Goal: Communication & Community: Participate in discussion

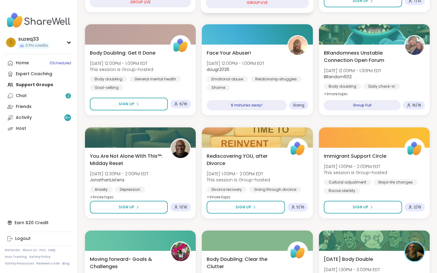
scroll to position [153, 0]
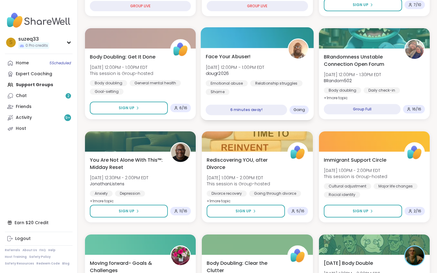
click at [247, 93] on div "Emotional abuse Relationship struggles Shame" at bounding box center [257, 87] width 103 height 15
click at [254, 74] on span "dougr2026" at bounding box center [235, 73] width 59 height 6
click at [247, 42] on div at bounding box center [257, 37] width 113 height 21
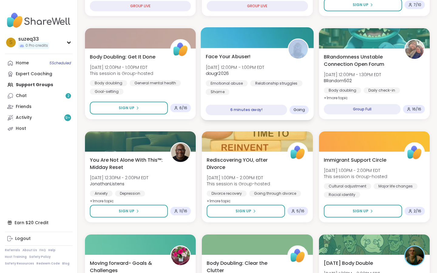
click at [247, 42] on div at bounding box center [257, 37] width 113 height 21
click at [240, 93] on div "Emotional abuse Relationship struggles Shame" at bounding box center [257, 87] width 103 height 15
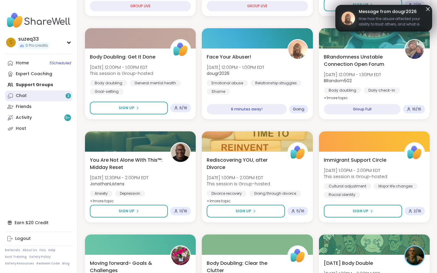
click at [28, 96] on link "Chat 3" at bounding box center [39, 95] width 68 height 11
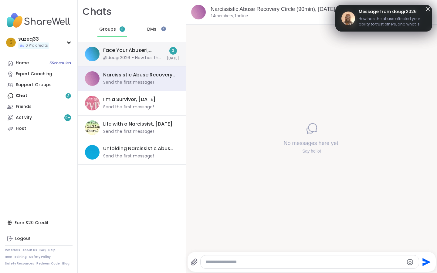
click at [134, 53] on div "Face Your Abuser!, [DATE]" at bounding box center [133, 50] width 60 height 7
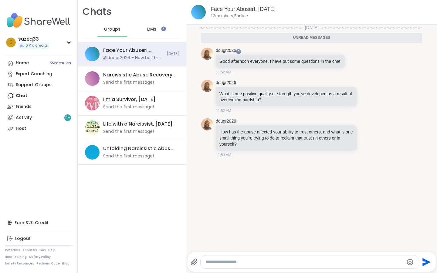
click at [225, 218] on div at bounding box center [310, 262] width 218 height 13
click at [211, 218] on div at bounding box center [310, 262] width 218 height 13
click at [216, 218] on textarea "Type your message" at bounding box center [305, 262] width 198 height 6
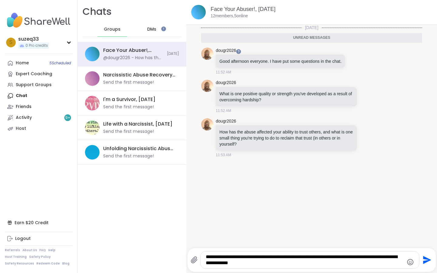
type textarea "**********"
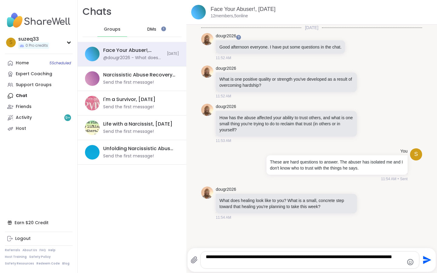
type textarea "**********"
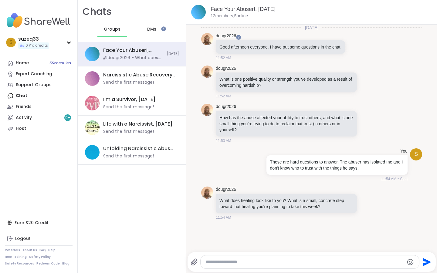
scroll to position [12, 0]
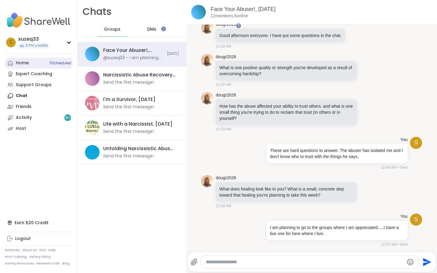
click at [23, 61] on div "Home 5 Scheduled" at bounding box center [22, 63] width 13 height 6
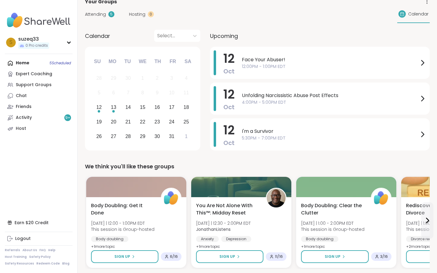
scroll to position [46, 0]
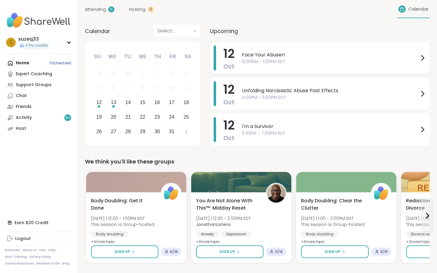
click at [301, 60] on span "12:00PM - 1:00PM EDT" at bounding box center [330, 62] width 177 height 6
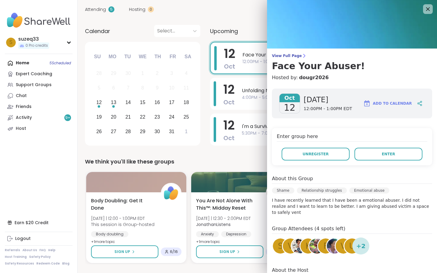
scroll to position [0, 0]
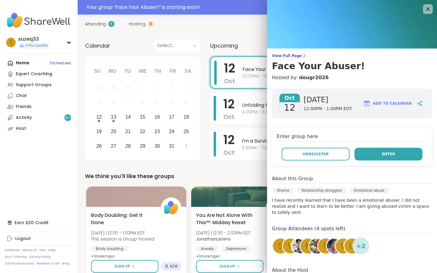
click at [383, 155] on button "Enter" at bounding box center [389, 154] width 68 height 13
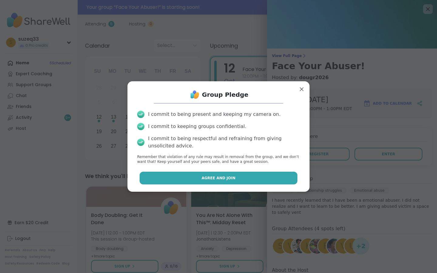
click at [270, 178] on button "Agree and Join" at bounding box center [219, 178] width 158 height 13
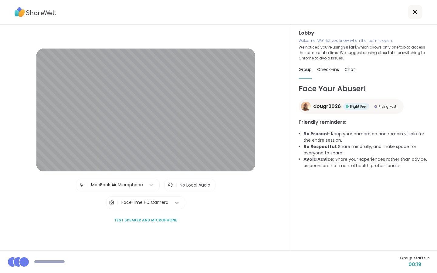
click at [175, 202] on icon at bounding box center [177, 203] width 4 height 2
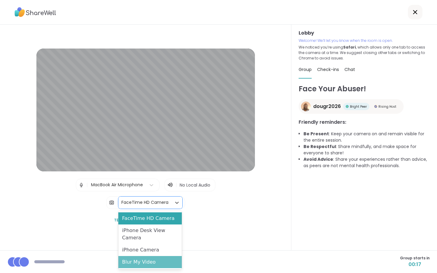
click at [161, 218] on div "Blur My Video" at bounding box center [149, 262] width 63 height 12
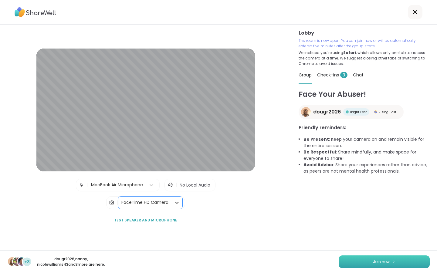
click at [383, 218] on span "Join now" at bounding box center [381, 261] width 17 height 5
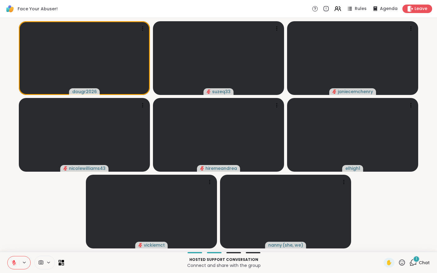
click at [14, 218] on icon at bounding box center [14, 261] width 2 height 2
click at [14, 218] on icon at bounding box center [13, 262] width 5 height 5
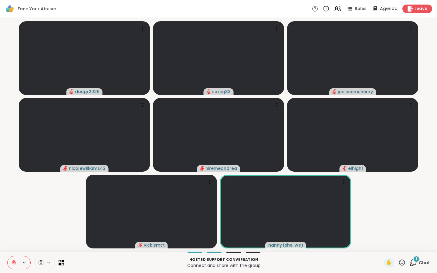
click at [383, 218] on icon at bounding box center [402, 263] width 8 height 8
click at [383, 218] on span "❤️" at bounding box center [384, 246] width 6 height 7
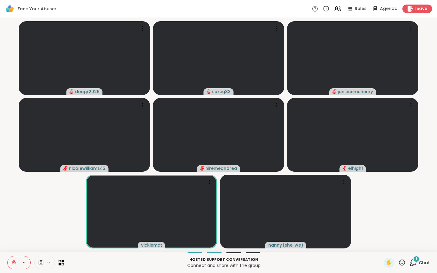
click at [383, 218] on div "1" at bounding box center [416, 259] width 7 height 7
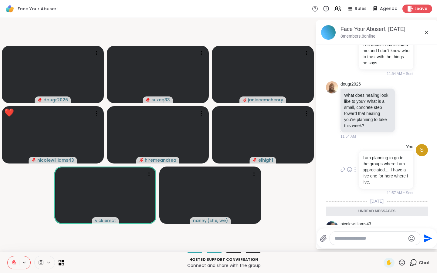
scroll to position [250, 0]
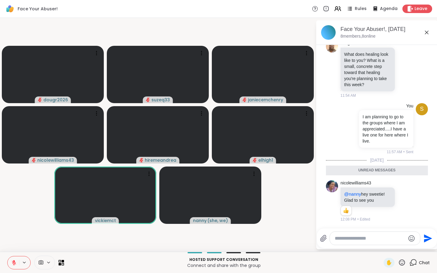
click at [383, 31] on icon at bounding box center [426, 32] width 7 height 7
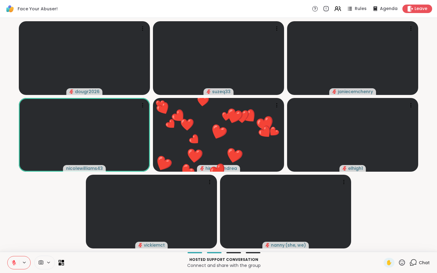
click at [383, 218] on icon at bounding box center [402, 263] width 8 height 8
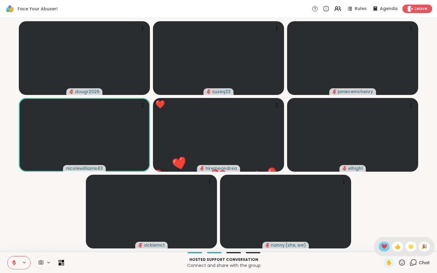
click at [383, 218] on span "❤️" at bounding box center [384, 246] width 6 height 7
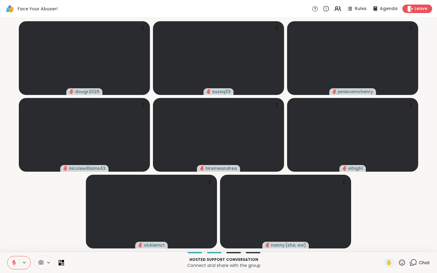
click at [15, 218] on icon at bounding box center [14, 261] width 2 height 2
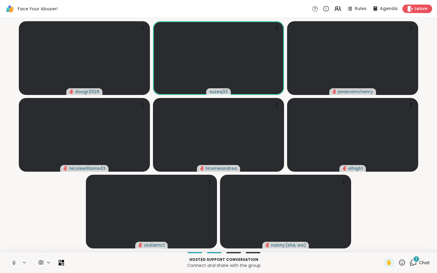
click at [15, 218] on icon at bounding box center [14, 262] width 2 height 3
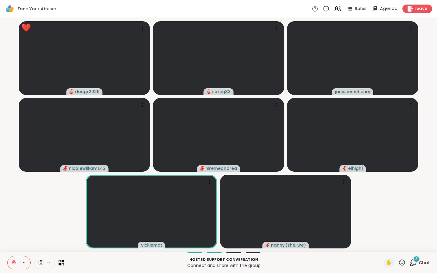
click at [383, 218] on icon at bounding box center [414, 263] width 8 height 8
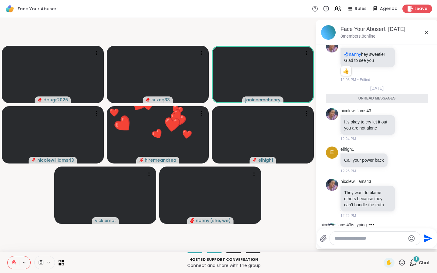
scroll to position [383, 0]
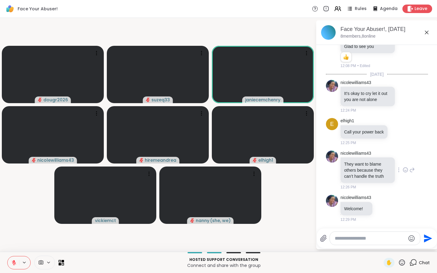
click at [383, 170] on icon at bounding box center [405, 170] width 5 height 6
click at [359, 159] on div "Select Reaction: Heart" at bounding box center [357, 160] width 5 height 5
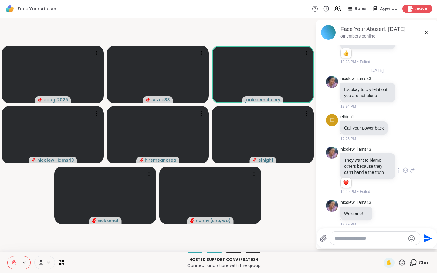
click at [383, 174] on icon at bounding box center [412, 170] width 5 height 7
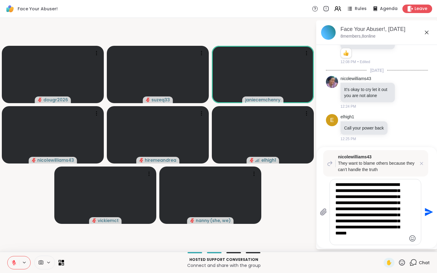
type textarea "**********"
click at [383, 218] on icon at bounding box center [402, 263] width 6 height 6
click at [381, 218] on span "❤️" at bounding box center [384, 246] width 6 height 7
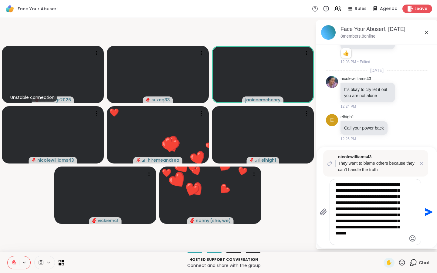
click at [383, 218] on icon at bounding box center [402, 263] width 8 height 8
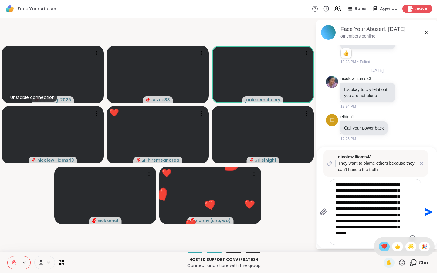
click at [383, 218] on span "❤️" at bounding box center [384, 246] width 6 height 7
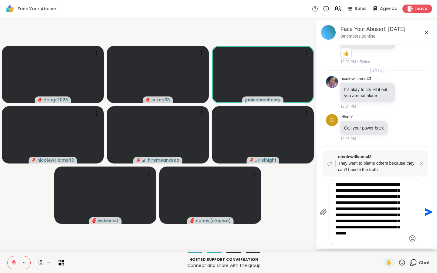
click at [383, 211] on icon "Send" at bounding box center [429, 212] width 8 height 8
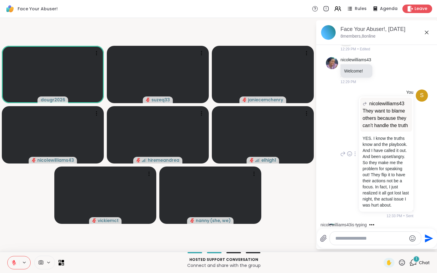
scroll to position [588, 0]
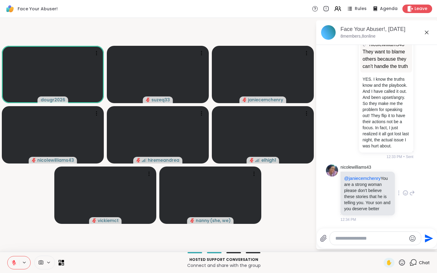
click at [383, 193] on icon at bounding box center [405, 193] width 5 height 6
click at [358, 183] on div "Select Reaction: Heart" at bounding box center [357, 183] width 5 height 5
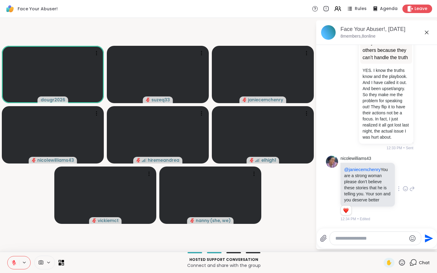
click at [344, 218] on textarea "Type your message" at bounding box center [370, 239] width 71 height 6
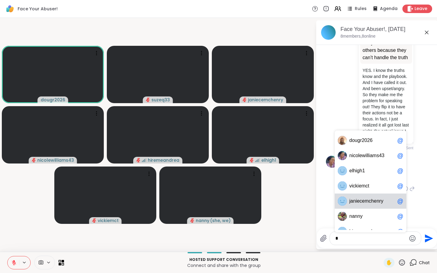
click at [376, 202] on span "e" at bounding box center [375, 201] width 3 height 6
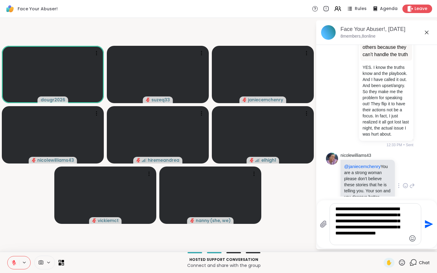
type textarea "**********"
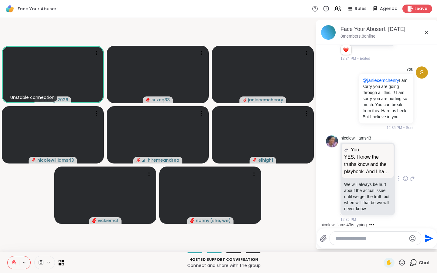
scroll to position [795, 0]
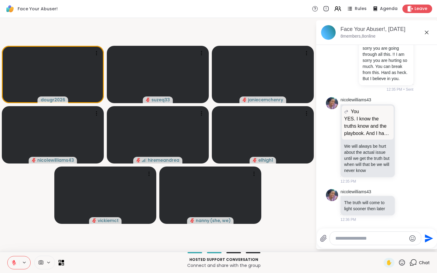
click at [383, 218] on icon at bounding box center [402, 263] width 6 height 6
click at [383, 218] on span "❤️" at bounding box center [384, 246] width 6 height 7
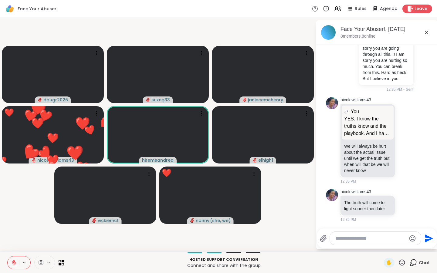
click at [383, 218] on icon at bounding box center [402, 263] width 8 height 8
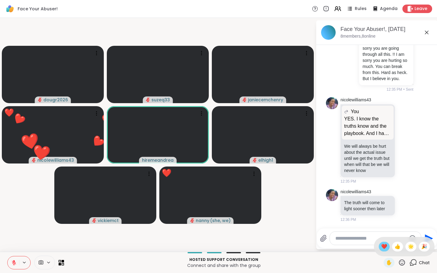
click at [383, 218] on span "❤️" at bounding box center [384, 246] width 6 height 7
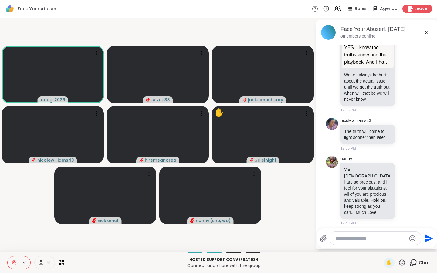
scroll to position [872, 0]
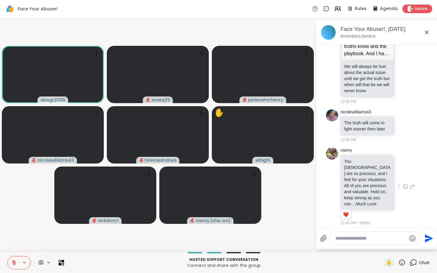
click at [383, 185] on icon at bounding box center [405, 187] width 5 height 6
click at [358, 175] on div "Select Reaction: Heart" at bounding box center [357, 176] width 5 height 5
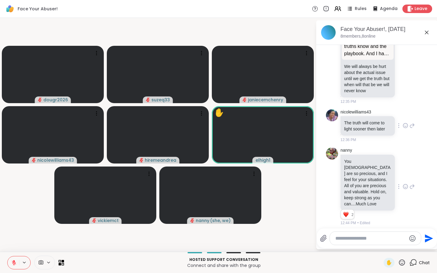
click at [383, 128] on icon at bounding box center [405, 126] width 5 height 6
click at [357, 117] on div "Select Reaction: Heart" at bounding box center [357, 115] width 5 height 5
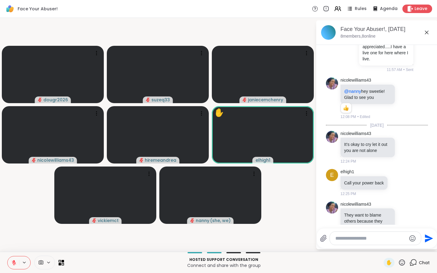
scroll to position [321, 0]
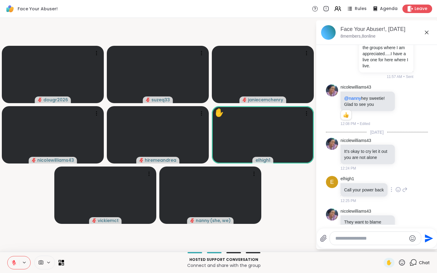
click at [383, 193] on icon at bounding box center [398, 190] width 5 height 6
click at [383, 183] on div "Select Reaction: Heart" at bounding box center [398, 179] width 5 height 5
click at [383, 156] on icon at bounding box center [405, 154] width 5 height 5
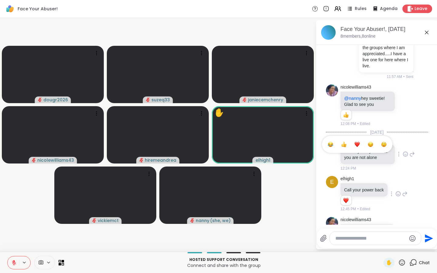
click at [358, 147] on div "Select Reaction: Heart" at bounding box center [357, 144] width 5 height 5
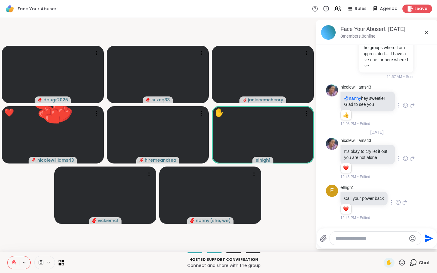
click at [383, 108] on icon at bounding box center [405, 105] width 5 height 6
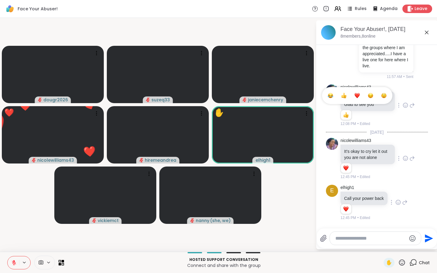
click at [359, 98] on div "Select Reaction: Heart" at bounding box center [357, 95] width 5 height 5
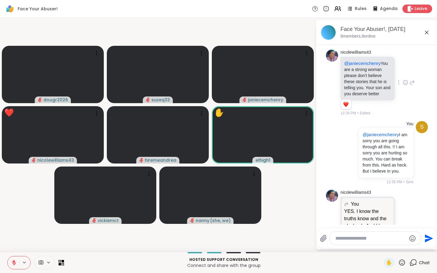
scroll to position [898, 0]
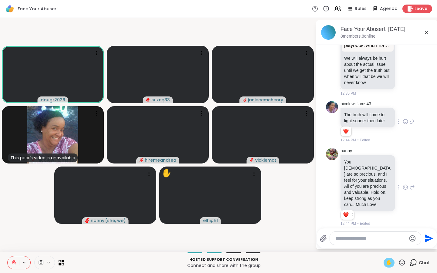
click at [383, 218] on span "✋" at bounding box center [389, 262] width 6 height 7
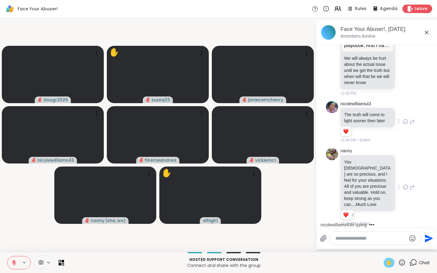
click at [15, 218] on icon at bounding box center [13, 262] width 5 height 5
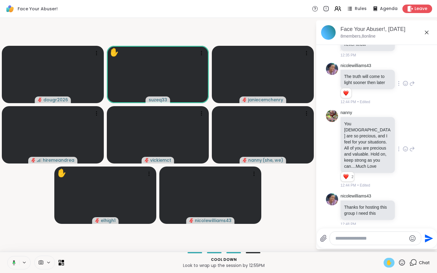
scroll to position [986, 0]
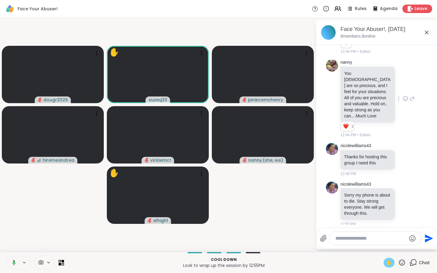
click at [14, 218] on icon at bounding box center [14, 262] width 2 height 2
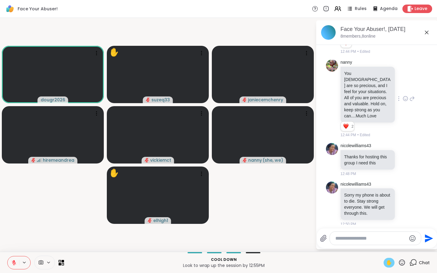
click at [383, 218] on span "✋" at bounding box center [389, 262] width 6 height 7
click at [383, 201] on icon at bounding box center [405, 204] width 5 height 6
click at [358, 192] on div "Select Reaction: Heart" at bounding box center [357, 194] width 5 height 5
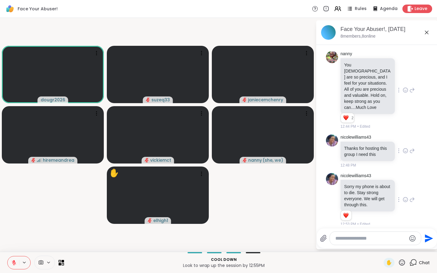
click at [383, 148] on icon at bounding box center [405, 151] width 5 height 6
click at [359, 138] on div "Select Reaction: Heart" at bounding box center [357, 140] width 5 height 5
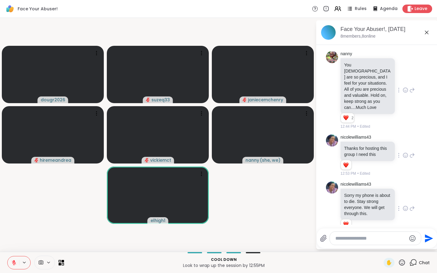
click at [383, 218] on icon at bounding box center [402, 263] width 8 height 8
click at [383, 218] on span "❤️" at bounding box center [384, 246] width 6 height 7
click at [383, 218] on icon at bounding box center [402, 263] width 8 height 8
click at [382, 218] on span "❤️" at bounding box center [384, 246] width 6 height 7
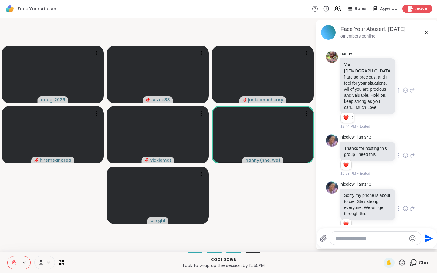
click at [341, 218] on textarea "Type your message" at bounding box center [370, 239] width 71 height 6
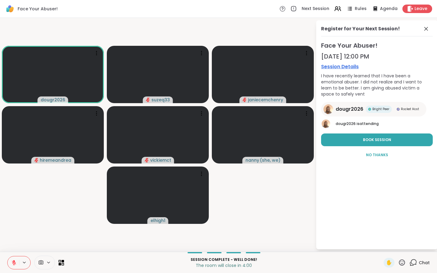
click at [383, 218] on icon at bounding box center [414, 263] width 8 height 8
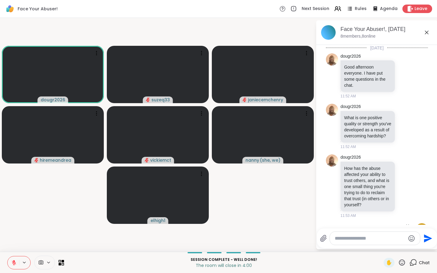
scroll to position [997, 0]
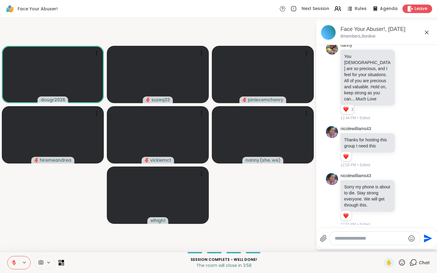
click at [354, 218] on textarea "Type your message" at bounding box center [370, 239] width 71 height 6
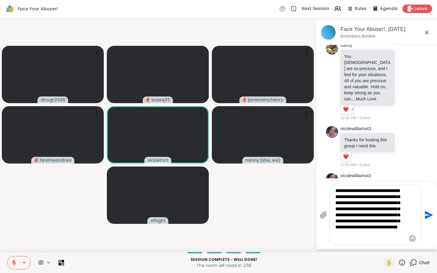
type textarea "**********"
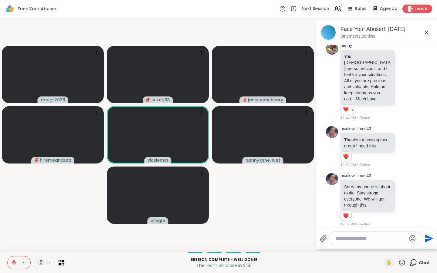
scroll to position [1090, 0]
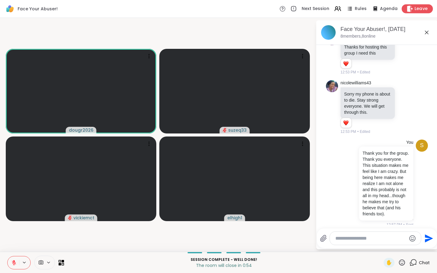
click at [383, 7] on span "Leave" at bounding box center [421, 9] width 13 height 6
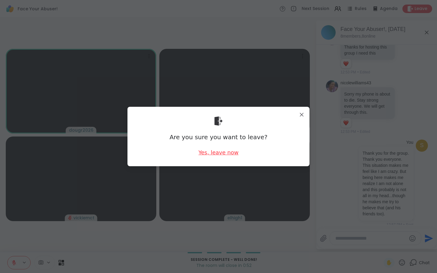
click at [220, 152] on div "Yes, leave now" at bounding box center [219, 153] width 40 height 8
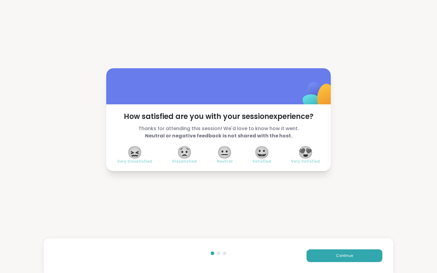
click at [307, 152] on span "😍" at bounding box center [305, 152] width 15 height 11
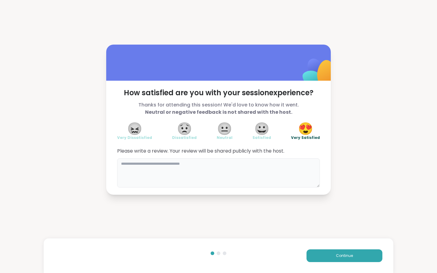
click at [142, 162] on textarea at bounding box center [218, 172] width 203 height 29
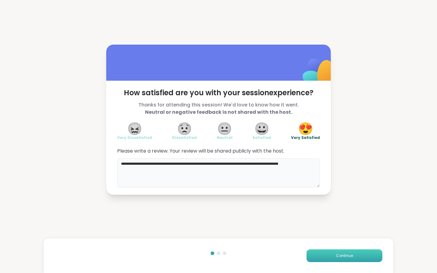
type textarea "**********"
click at [323, 218] on button "Continue" at bounding box center [345, 256] width 76 height 13
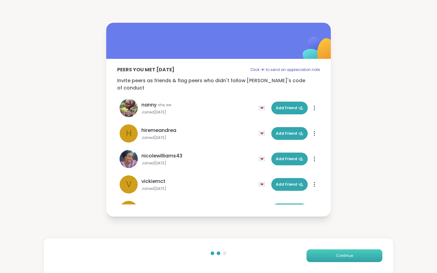
click at [338, 218] on span "Continue" at bounding box center [344, 255] width 17 height 5
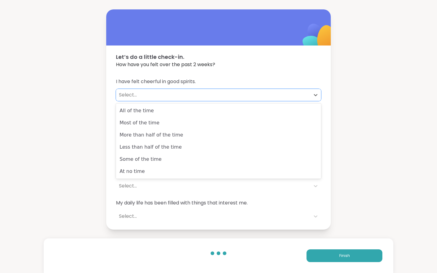
click at [138, 94] on div "Select..." at bounding box center [213, 94] width 188 height 7
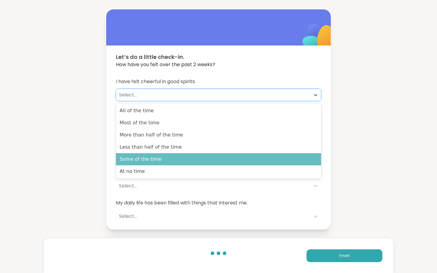
click at [135, 160] on div "Some of the time" at bounding box center [218, 159] width 205 height 12
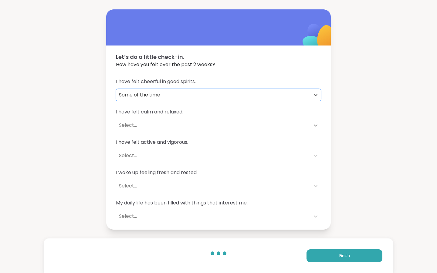
click at [316, 124] on icon at bounding box center [316, 125] width 6 height 6
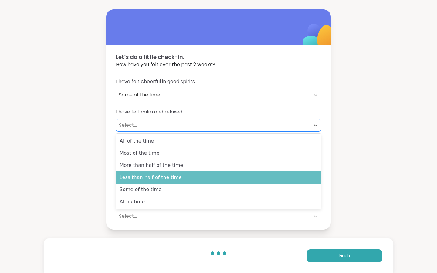
click at [168, 177] on div "Less than half of the time" at bounding box center [218, 178] width 205 height 12
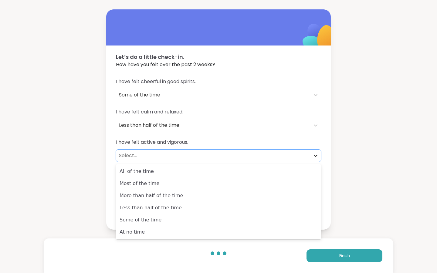
click at [314, 155] on icon at bounding box center [316, 156] width 6 height 6
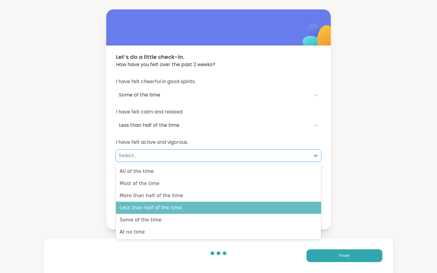
click at [174, 206] on div "Less than half of the time" at bounding box center [218, 208] width 205 height 12
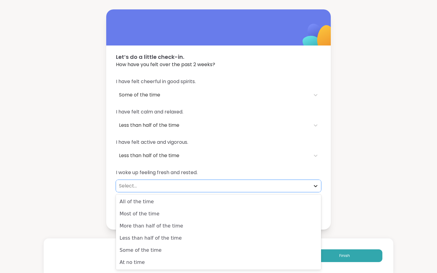
click at [317, 185] on icon at bounding box center [316, 186] width 6 height 6
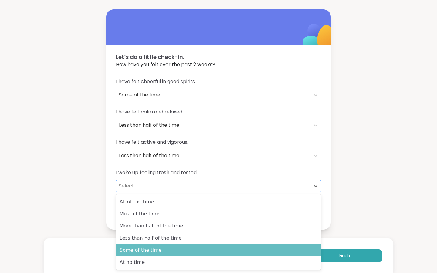
click at [156, 218] on div "Some of the time" at bounding box center [218, 250] width 205 height 12
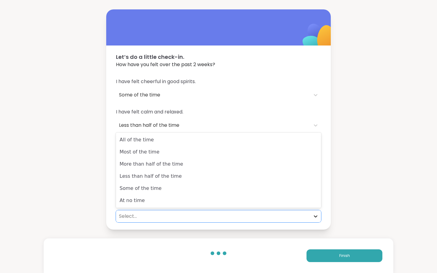
click at [315, 216] on icon at bounding box center [316, 217] width 4 height 2
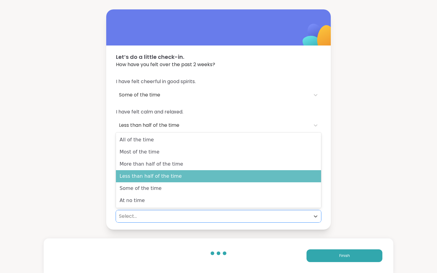
click at [155, 172] on div "Less than half of the time" at bounding box center [218, 176] width 205 height 12
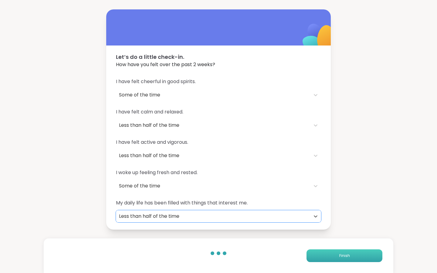
click at [364, 218] on button "Finish" at bounding box center [345, 256] width 76 height 13
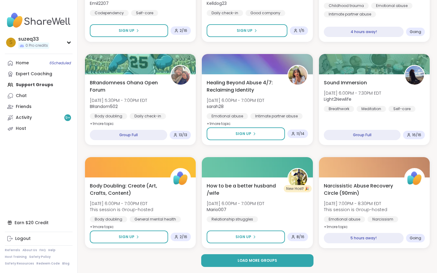
scroll to position [1056, 0]
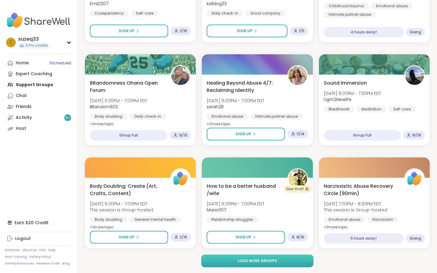
click at [294, 218] on button "Load more groups" at bounding box center [257, 261] width 113 height 13
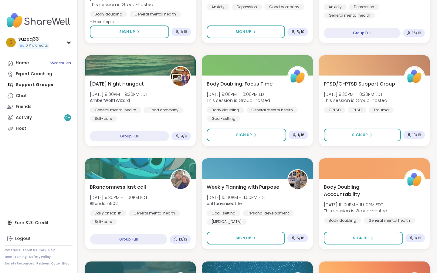
scroll to position [1467, 0]
